Goal: Information Seeking & Learning: Learn about a topic

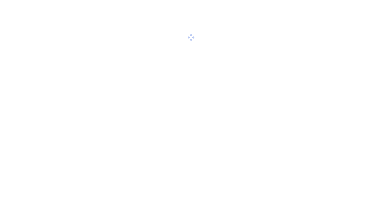
scroll to position [22, 0]
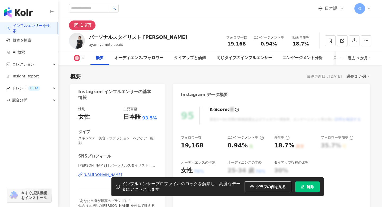
scroll to position [33, 0]
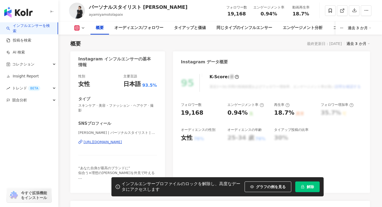
click at [93, 139] on div "[URL][DOMAIN_NAME]" at bounding box center [103, 141] width 39 height 5
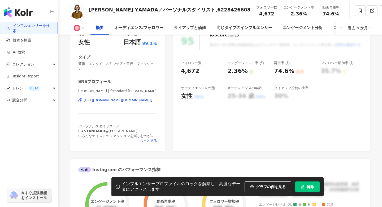
click at [103, 98] on div "https://www.instagram.com/fstandard.fumiko/" at bounding box center [121, 100] width 74 height 5
